Goal: Information Seeking & Learning: Learn about a topic

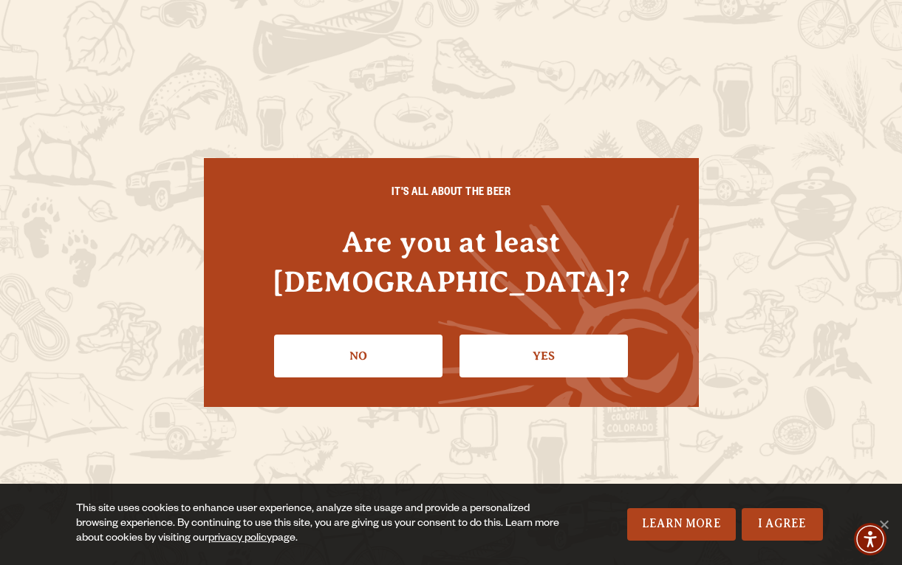
click at [545, 347] on link "Yes" at bounding box center [543, 356] width 168 height 43
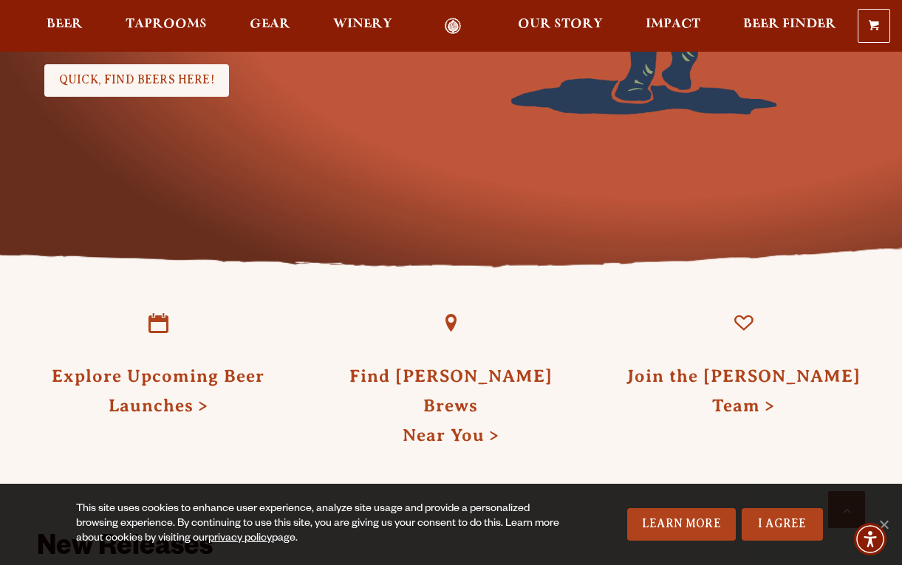
scroll to position [412, 0]
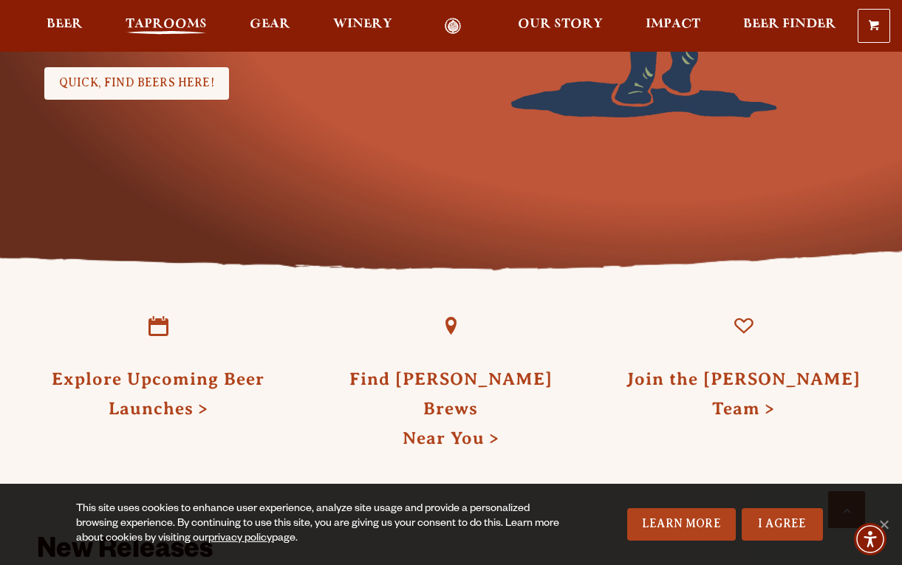
click at [160, 21] on span "Taprooms" at bounding box center [166, 24] width 81 height 12
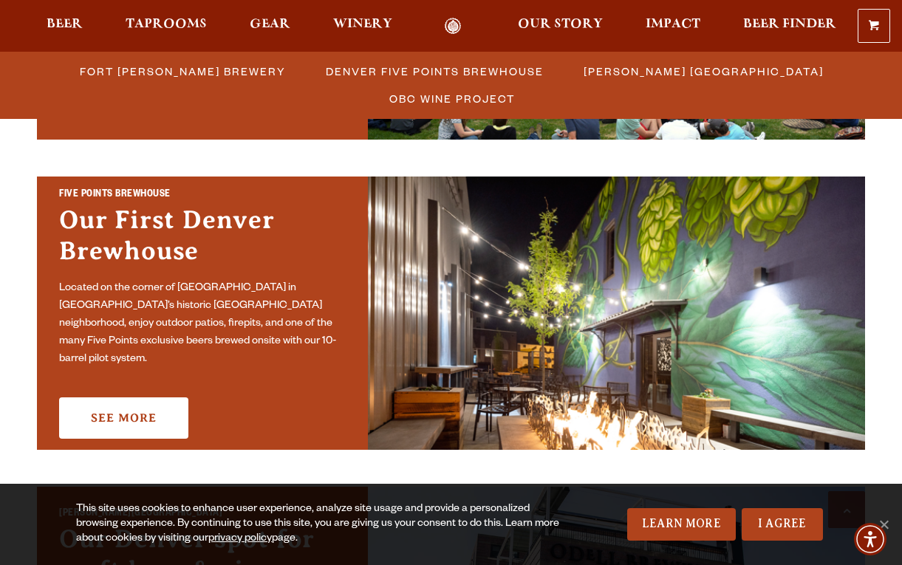
scroll to position [692, 0]
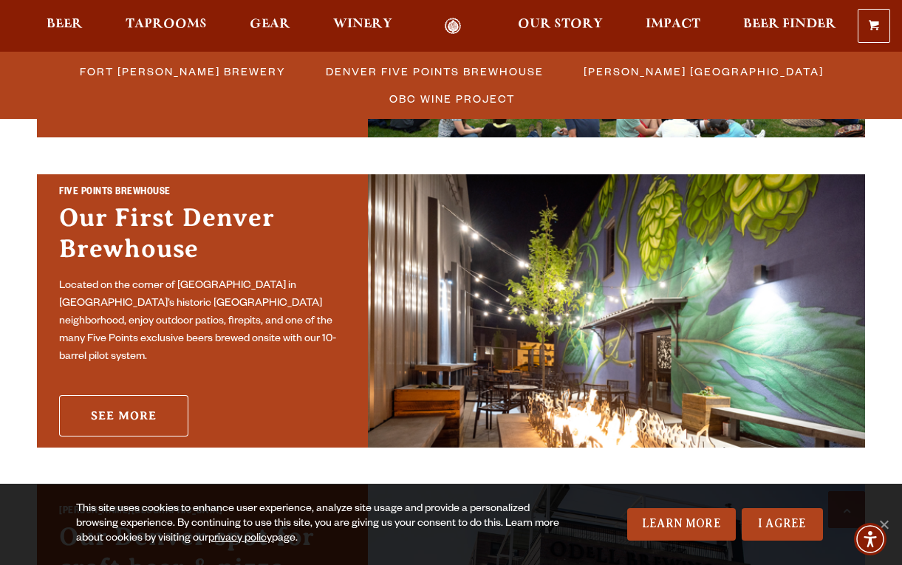
click at [114, 411] on link "See More" at bounding box center [123, 415] width 129 height 41
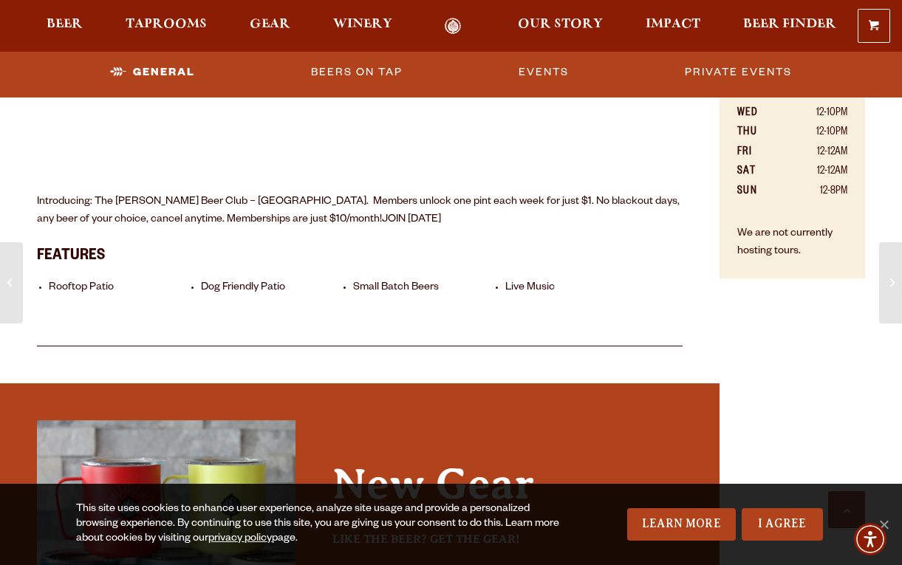
scroll to position [921, 0]
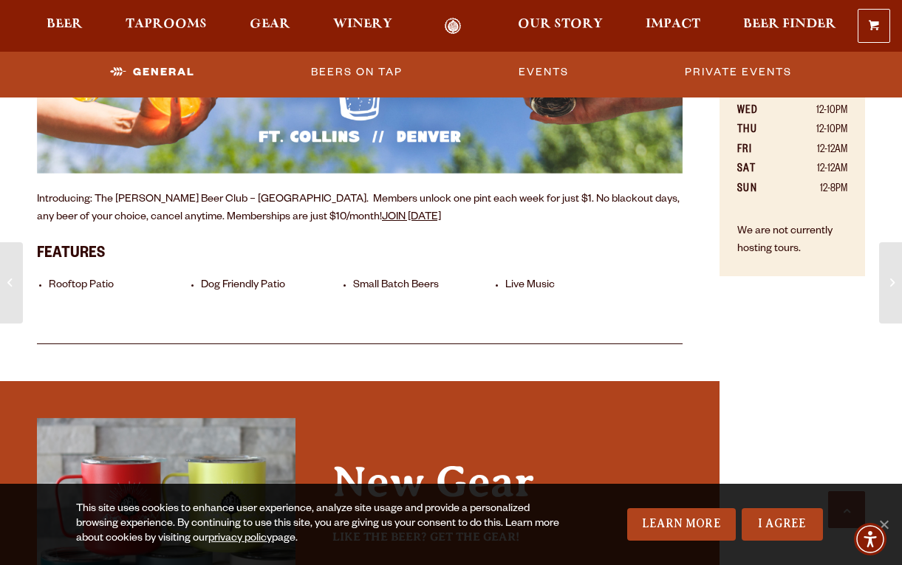
click at [382, 216] on link "JOIN TODAY" at bounding box center [411, 218] width 59 height 12
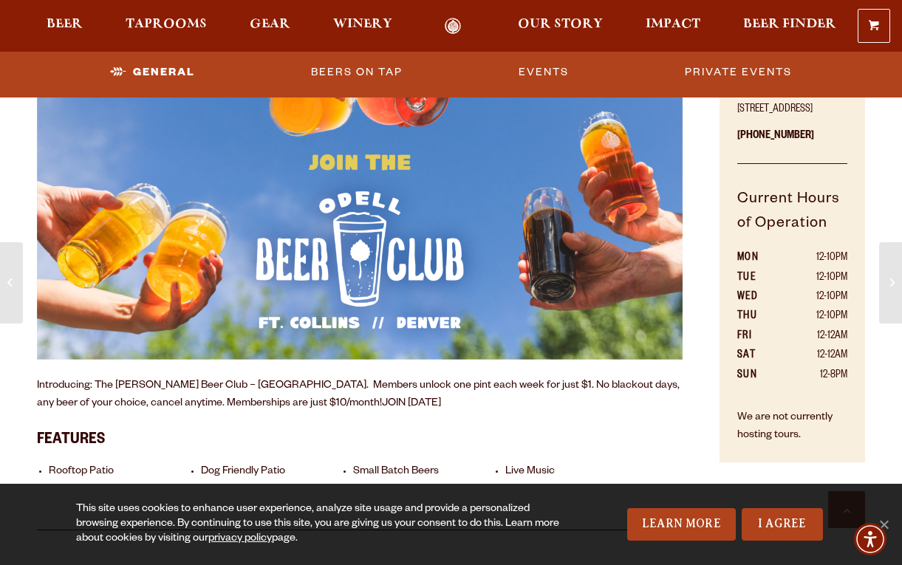
scroll to position [733, 0]
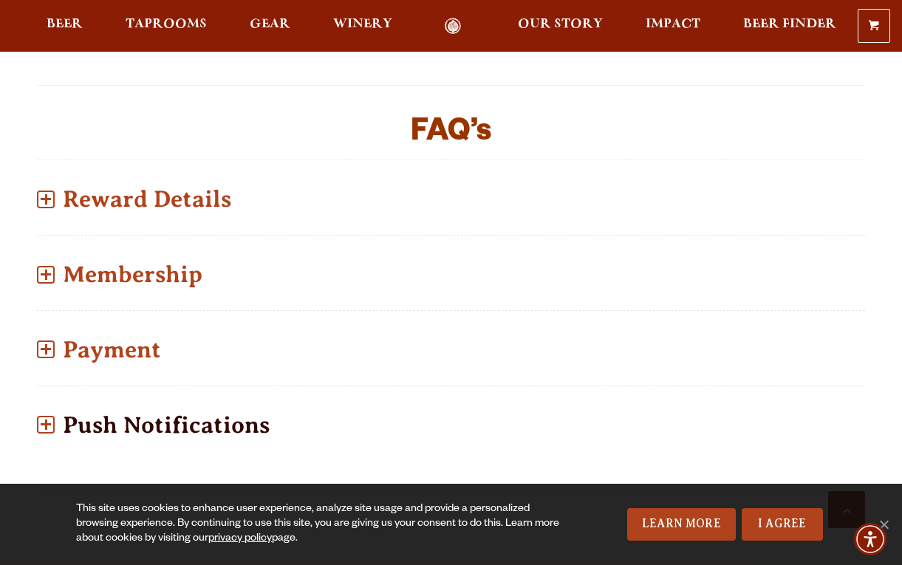
scroll to position [1029, 0]
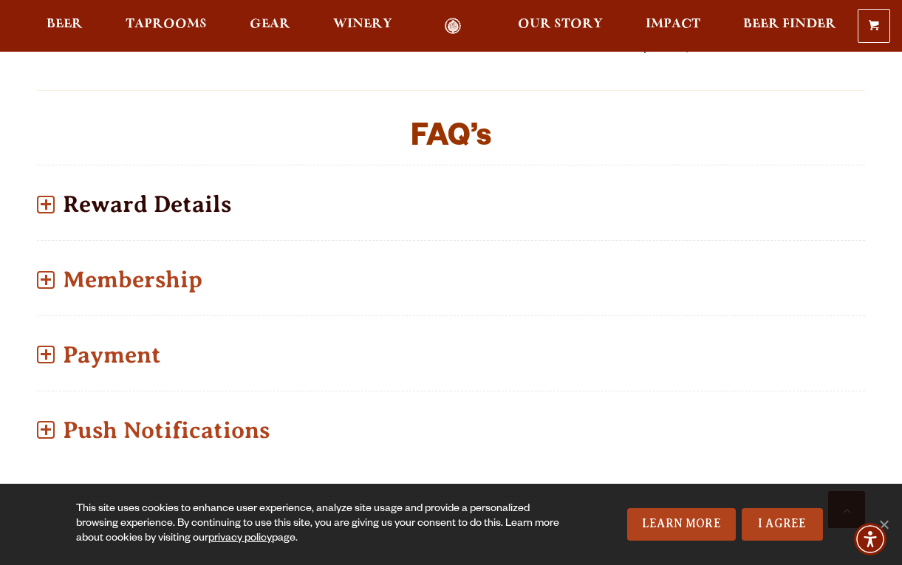
click at [45, 199] on span at bounding box center [46, 204] width 2 height 10
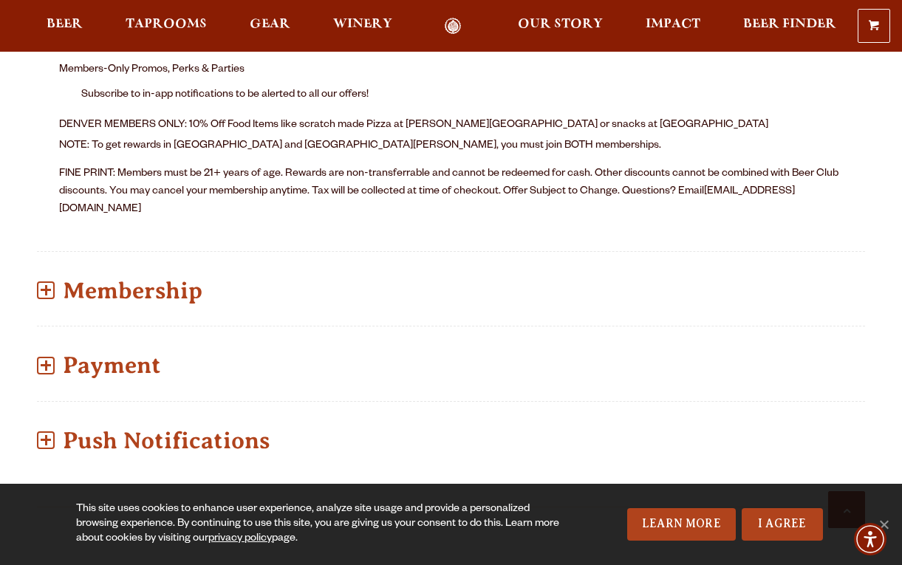
scroll to position [1386, 0]
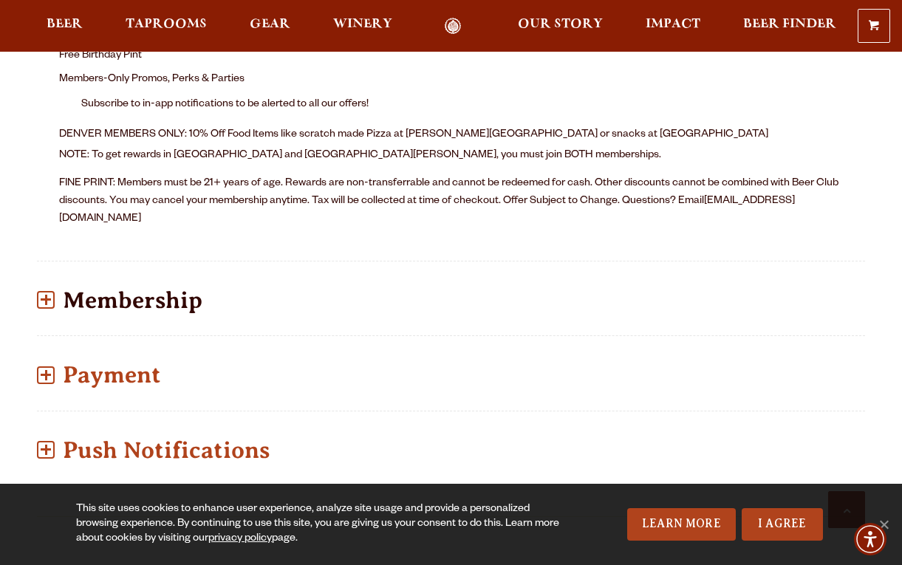
click at [51, 291] on span at bounding box center [46, 300] width 18 height 18
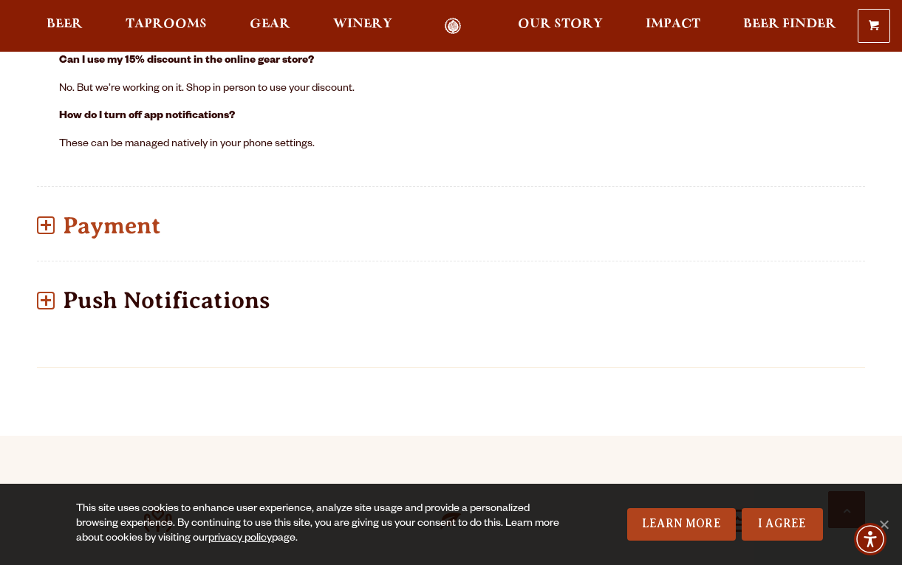
scroll to position [1376, 0]
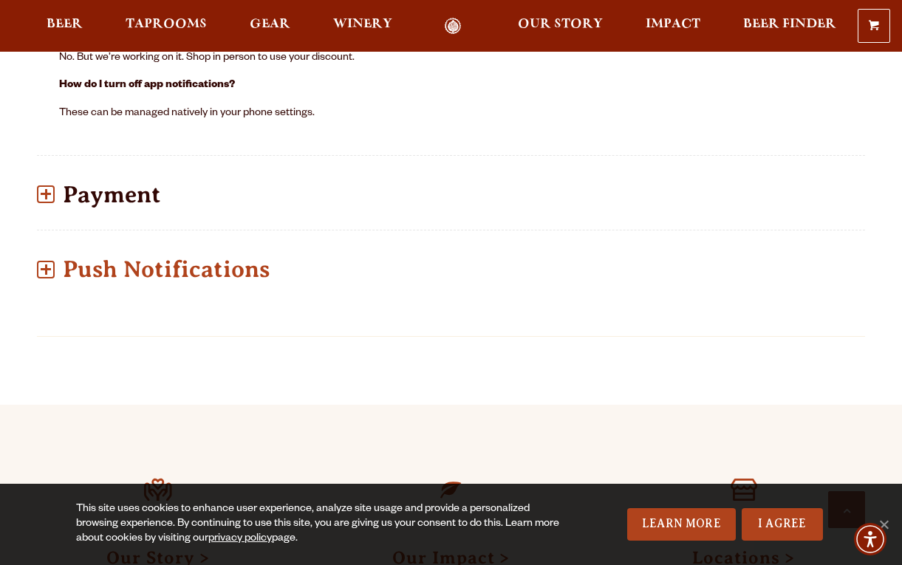
click at [47, 189] on span at bounding box center [46, 194] width 2 height 10
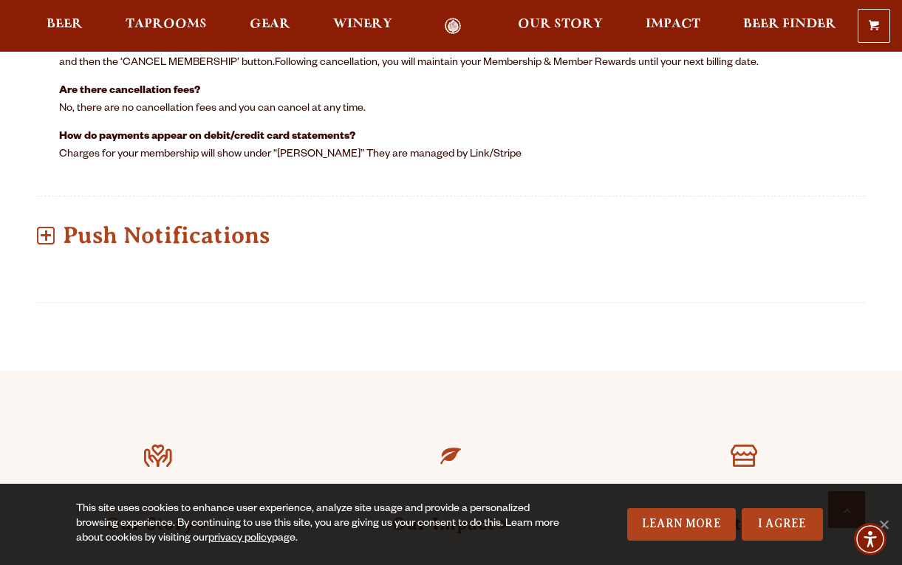
scroll to position [1473, 0]
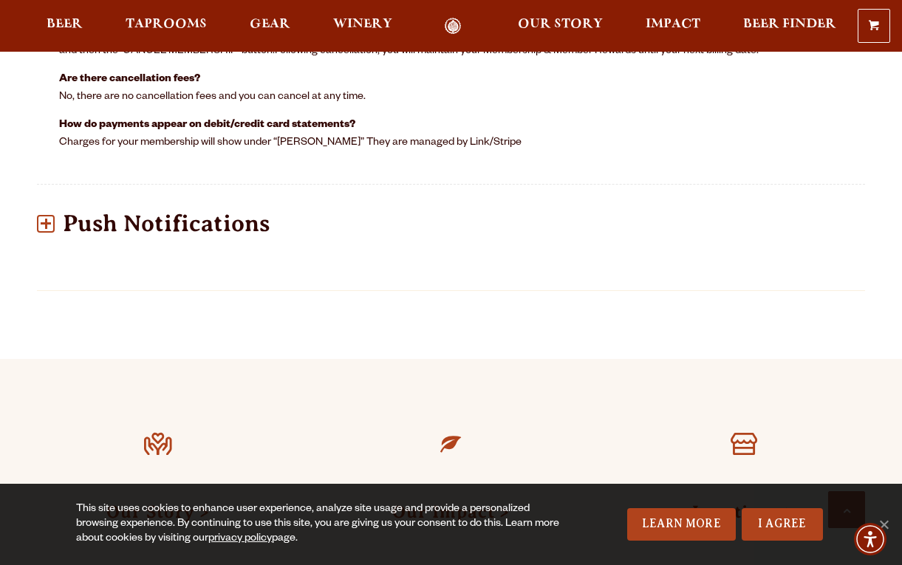
click at [45, 219] on span at bounding box center [46, 224] width 2 height 10
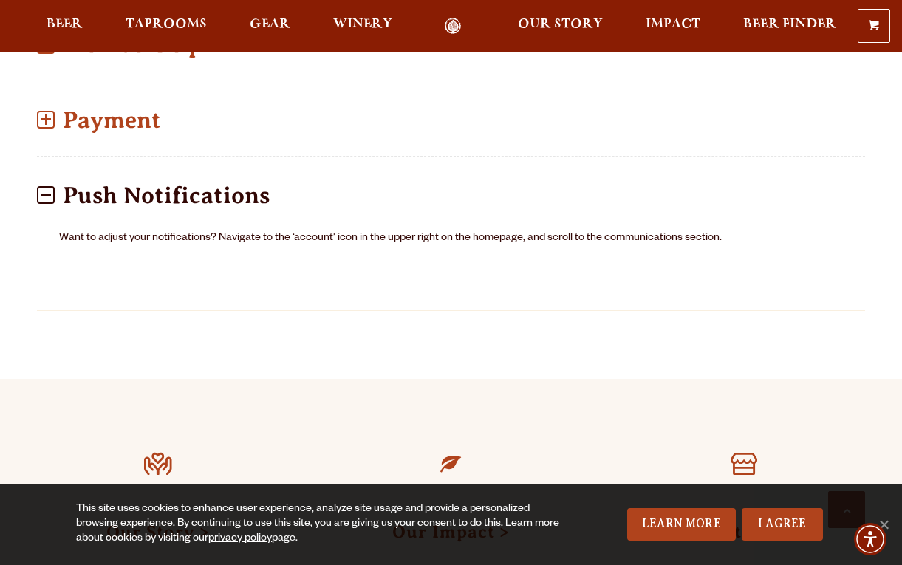
scroll to position [1262, 0]
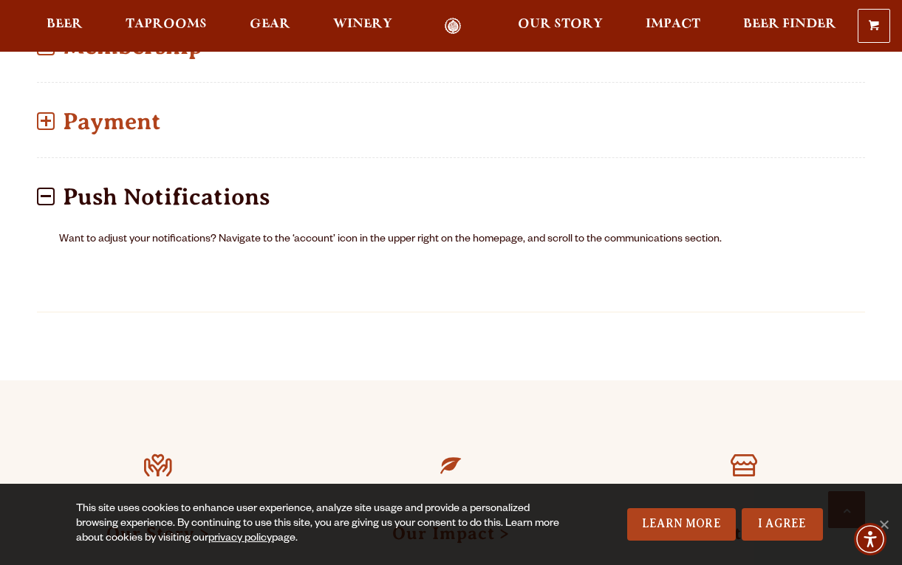
click at [46, 188] on span at bounding box center [46, 197] width 18 height 18
